Goal: Check status: Check status

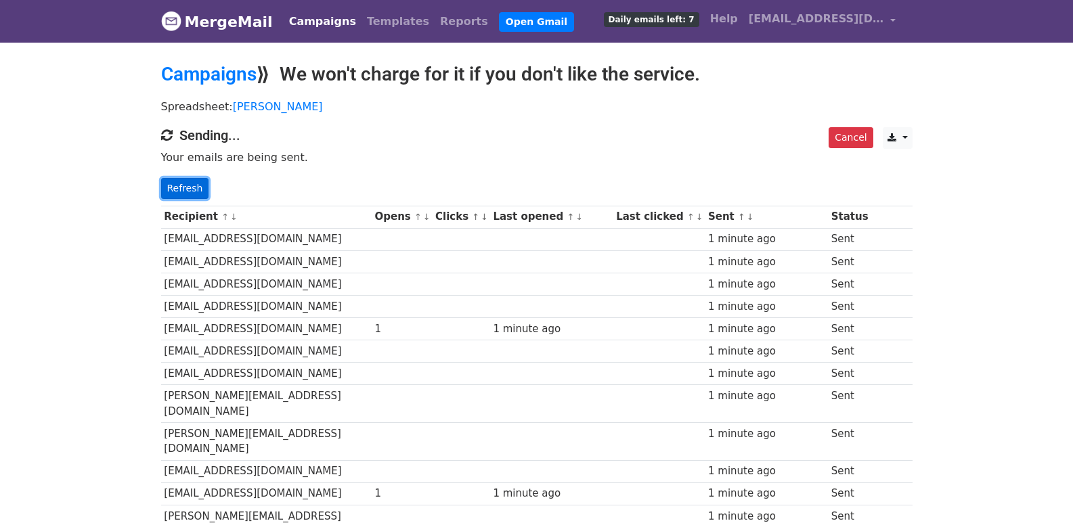
click at [188, 192] on link "Refresh" at bounding box center [185, 188] width 48 height 21
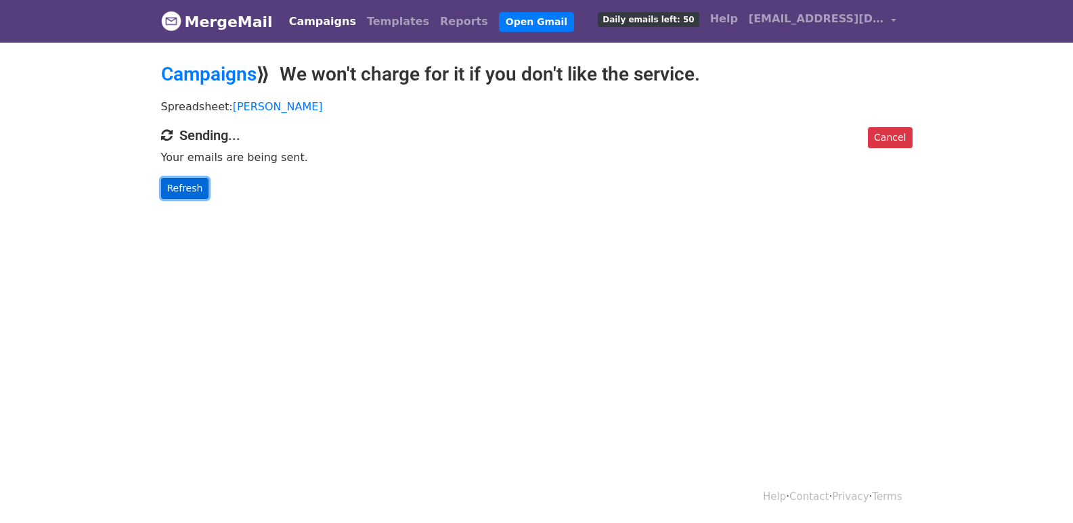
click at [183, 181] on link "Refresh" at bounding box center [185, 188] width 48 height 21
